Goal: Navigation & Orientation: Find specific page/section

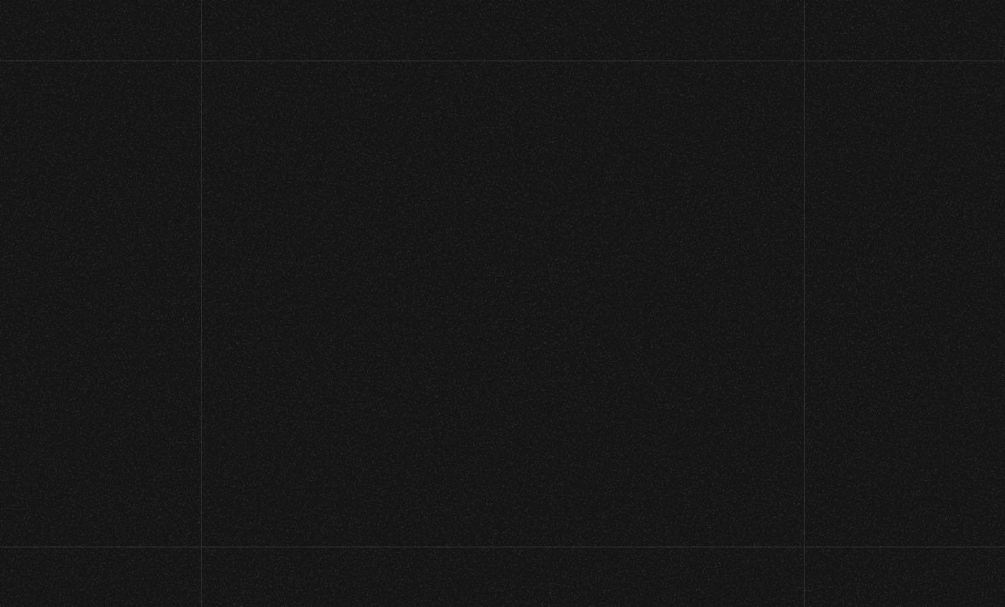
scroll to position [135, 0]
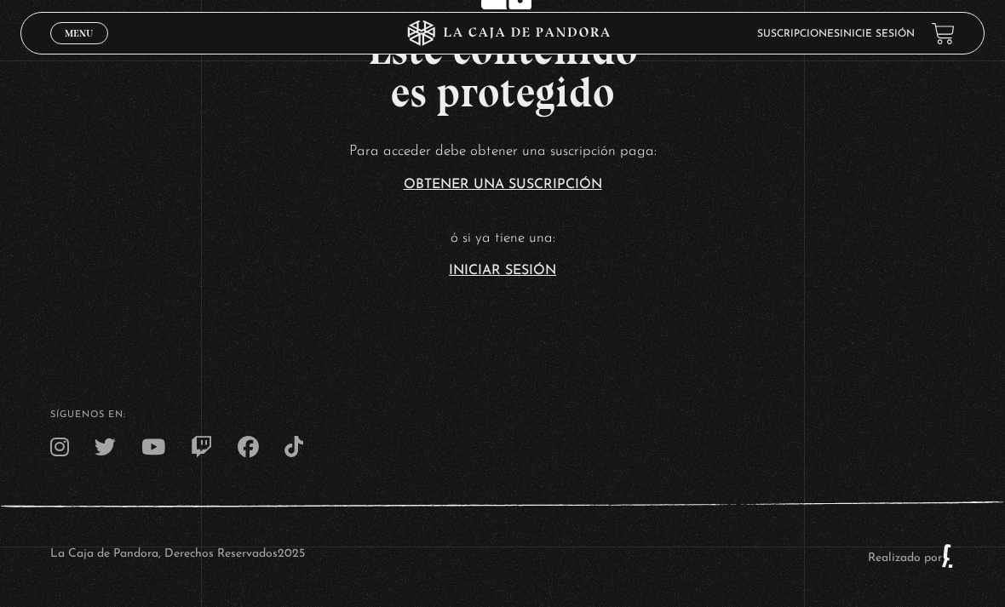
click at [819, 250] on p "ó si ya tiene una:" at bounding box center [502, 239] width 1005 height 26
click at [678, 303] on section "Este contenido es protegido Para acceder debe obtener una suscripción paga: Obt…" at bounding box center [502, 107] width 1005 height 485
click at [536, 278] on link "Iniciar Sesión" at bounding box center [502, 271] width 107 height 14
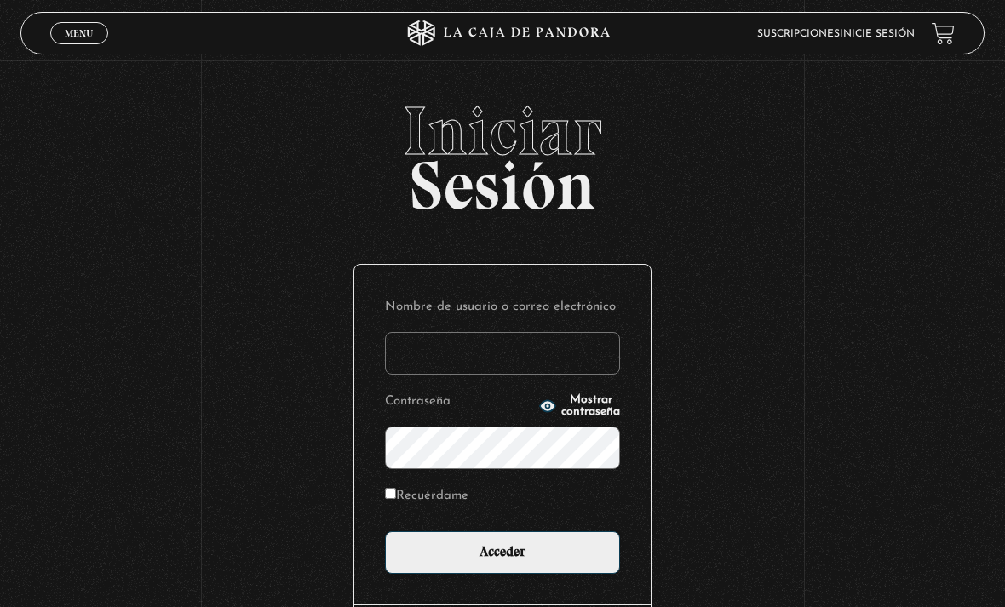
type input "prips-95@hotmail.com"
click at [502, 561] on input "Acceder" at bounding box center [502, 552] width 235 height 43
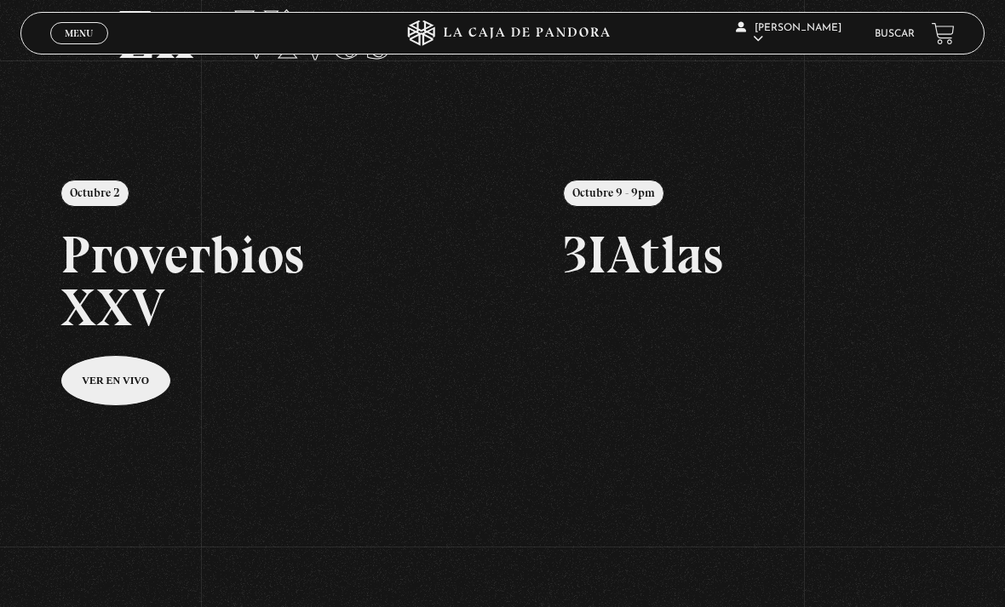
scroll to position [80, 0]
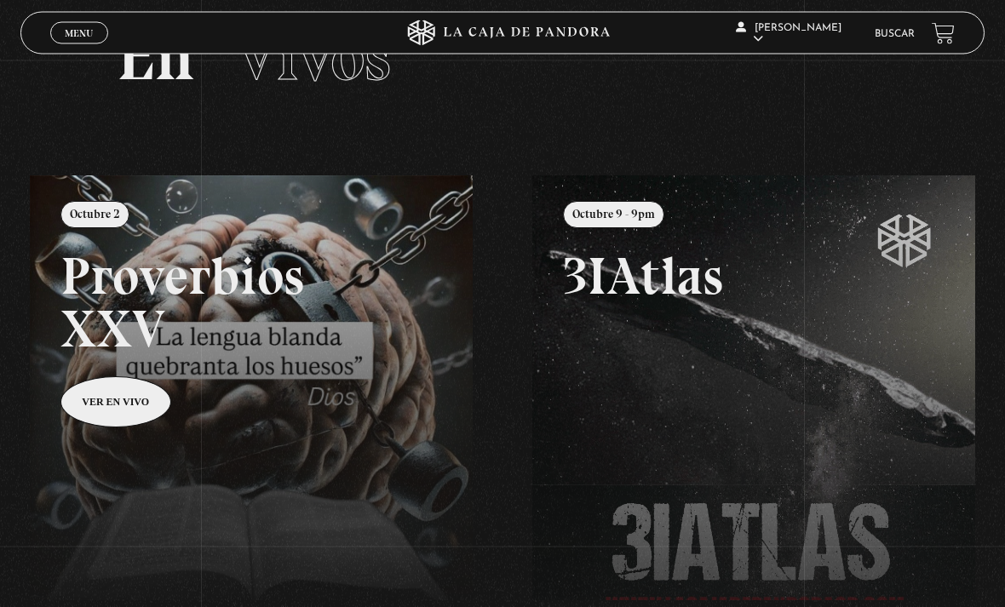
click at [362, 276] on link at bounding box center [532, 479] width 1005 height 607
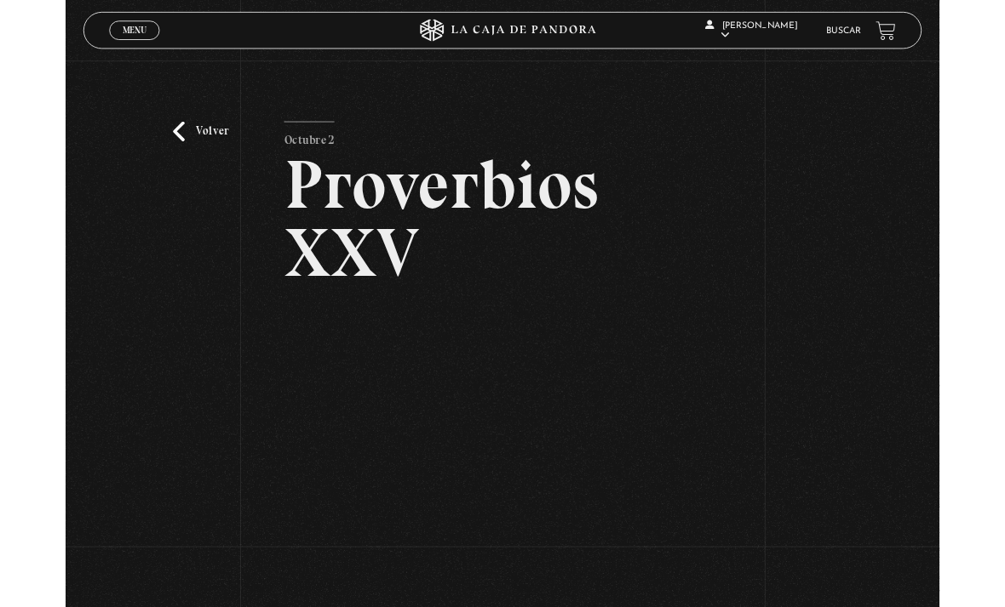
scroll to position [149, 0]
